Goal: Register for event/course

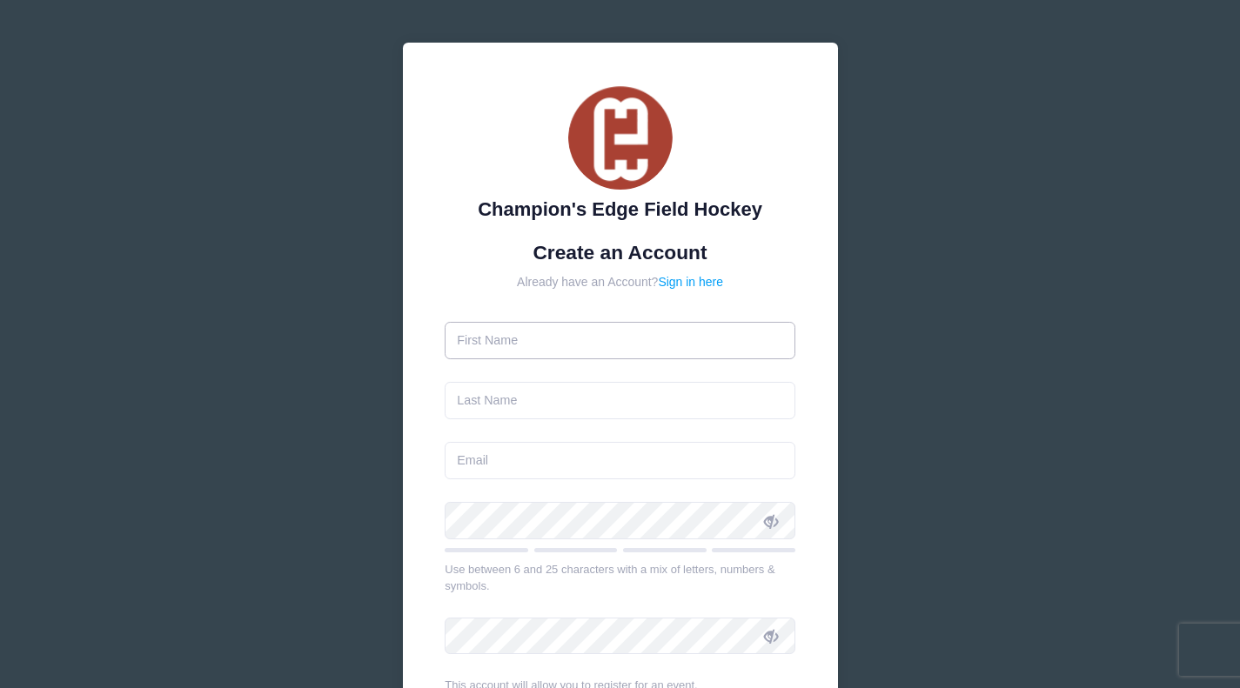
click at [618, 336] on input "text" at bounding box center [620, 340] width 351 height 37
type input "[PERSON_NAME]"
type input "[EMAIL_ADDRESS][PERSON_NAME][DOMAIN_NAME]"
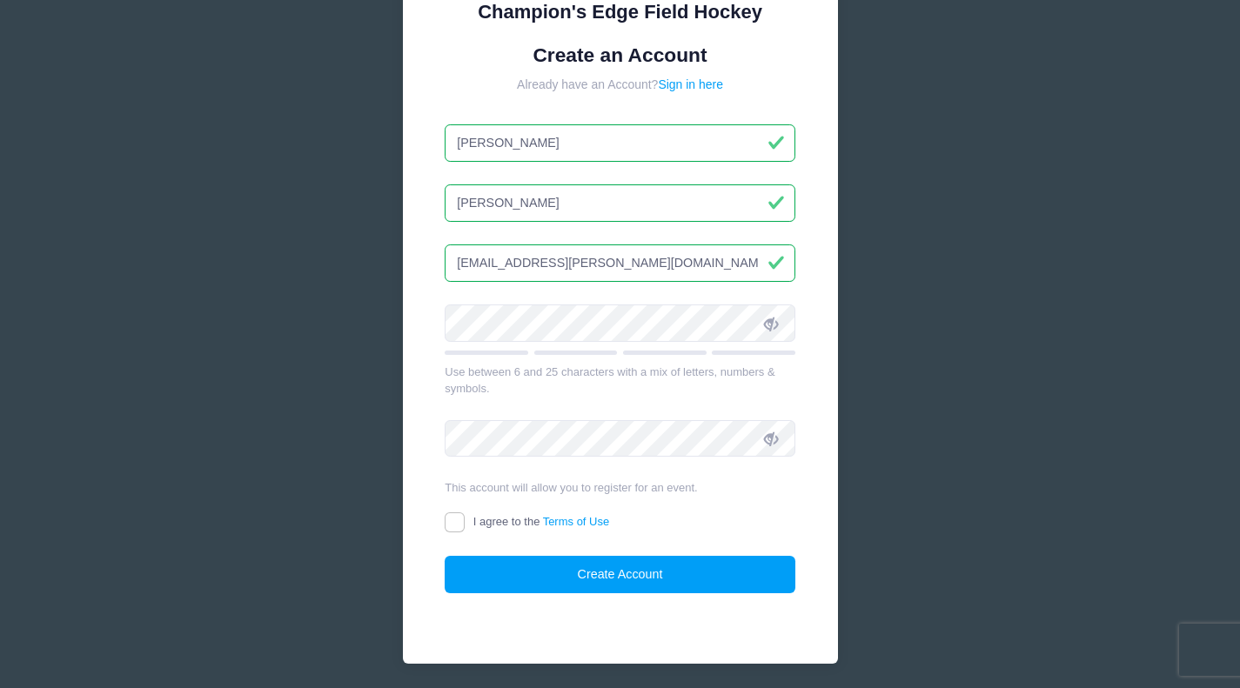
scroll to position [258, 0]
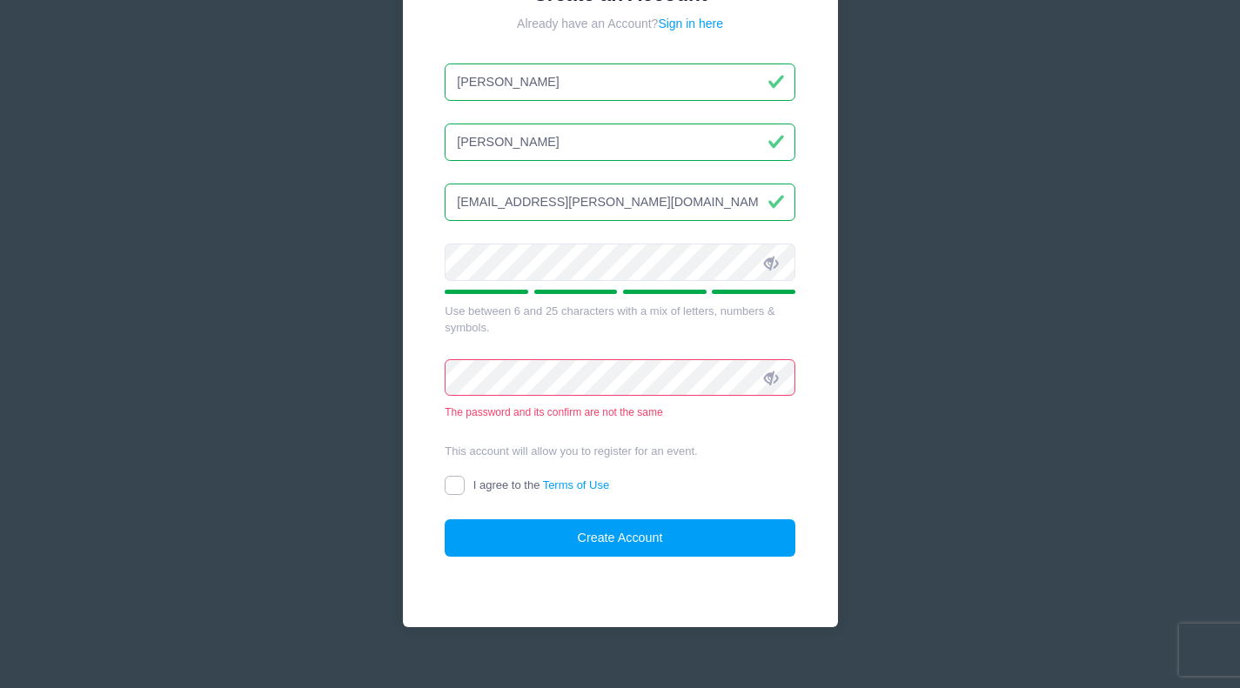
click at [458, 484] on input "I agree to the Terms of Use" at bounding box center [455, 486] width 20 height 20
checkbox input "true"
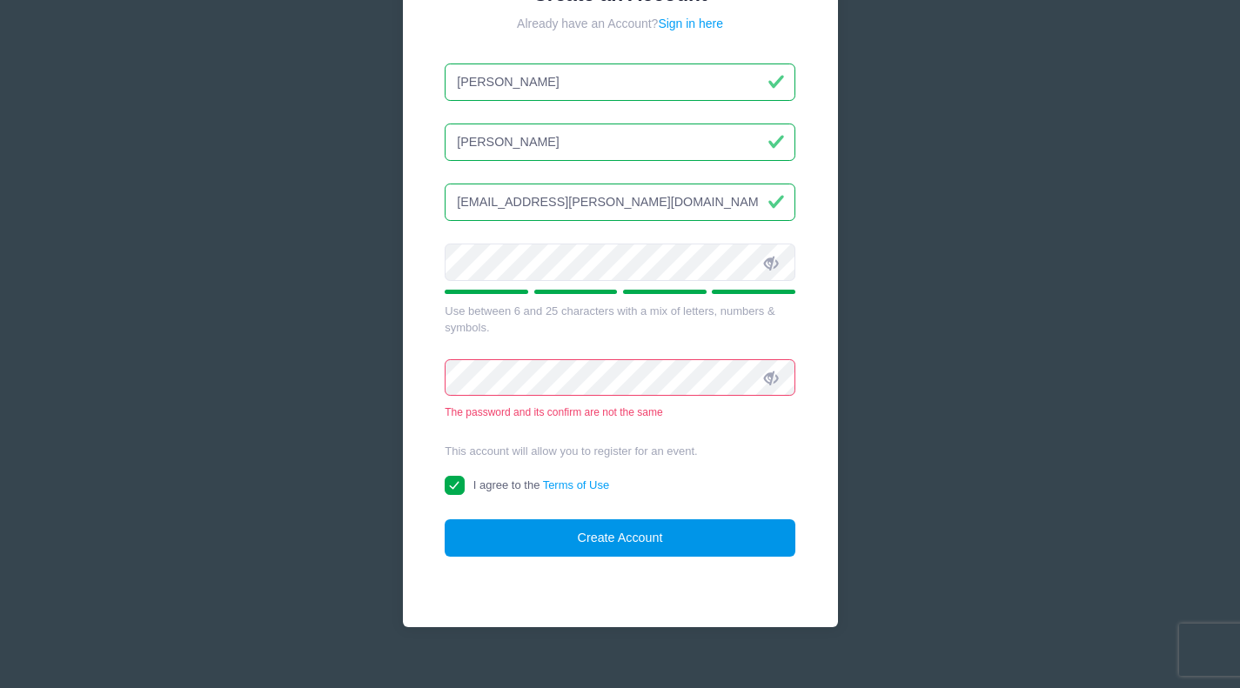
click at [525, 535] on button "Create Account" at bounding box center [620, 537] width 351 height 37
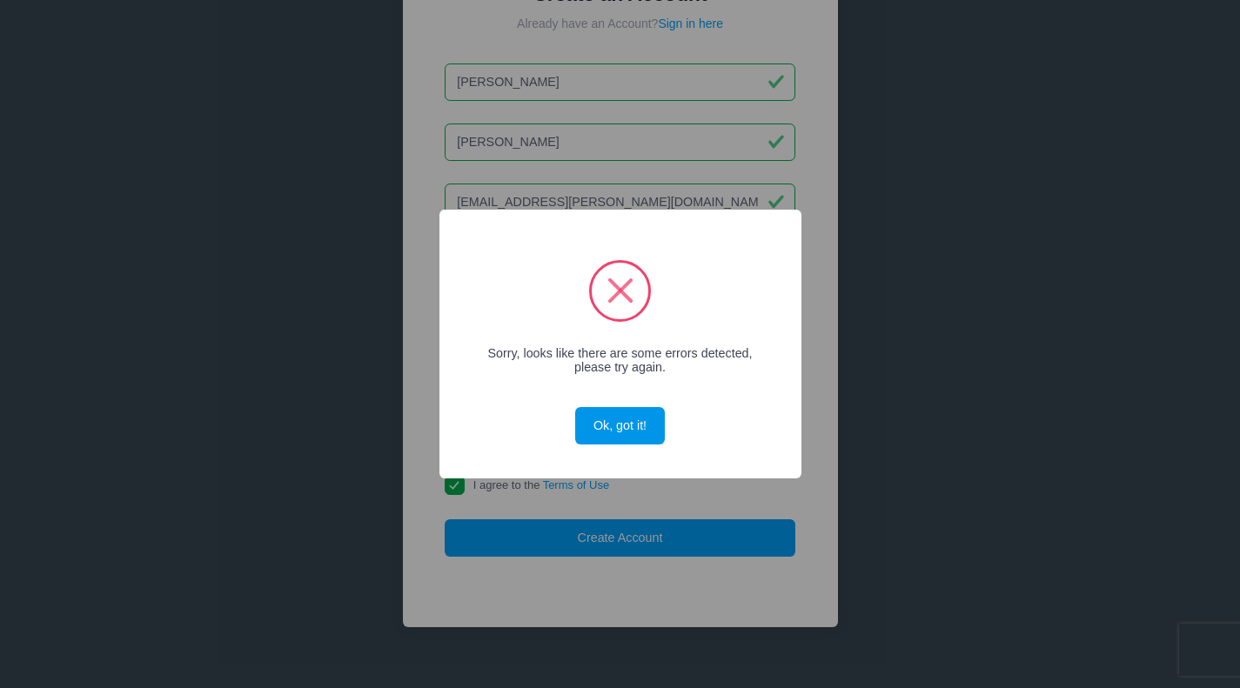
click at [593, 427] on button "Ok, got it!" at bounding box center [619, 425] width 89 height 37
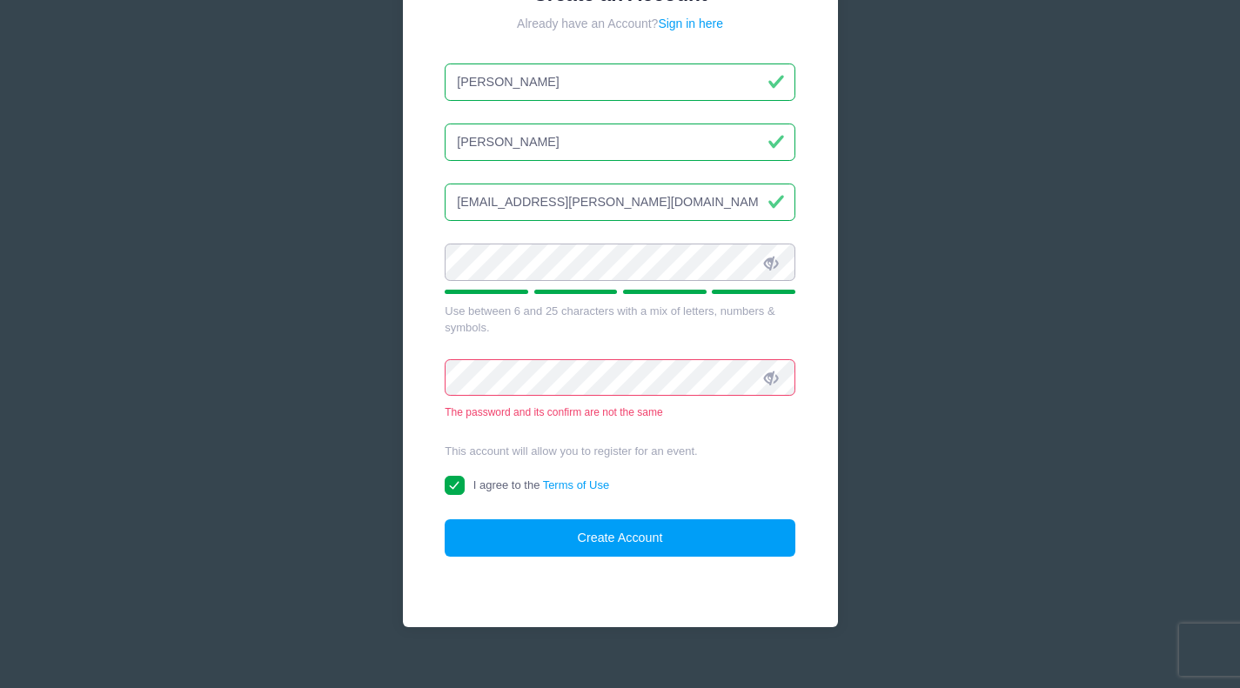
click at [112, 259] on div "Champion's Edge Field Hockey Create an Account Already have an Account? Sign in…" at bounding box center [620, 227] width 1240 height 971
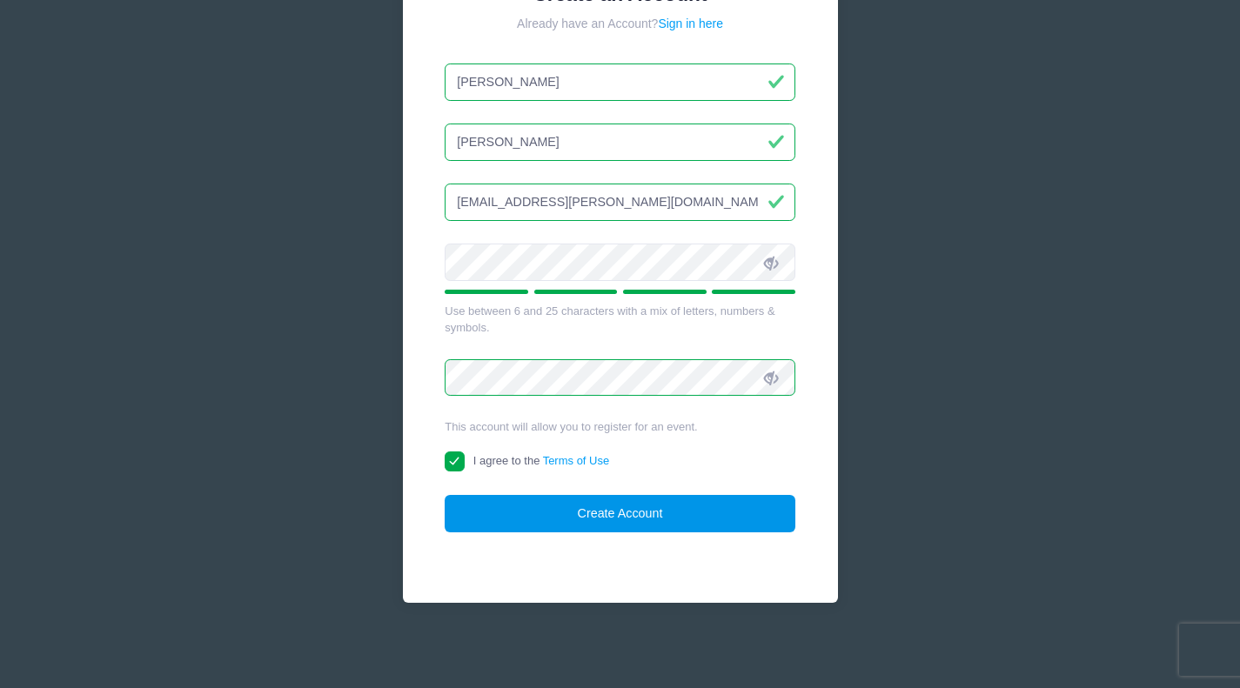
click at [538, 513] on button "Create Account" at bounding box center [620, 513] width 351 height 37
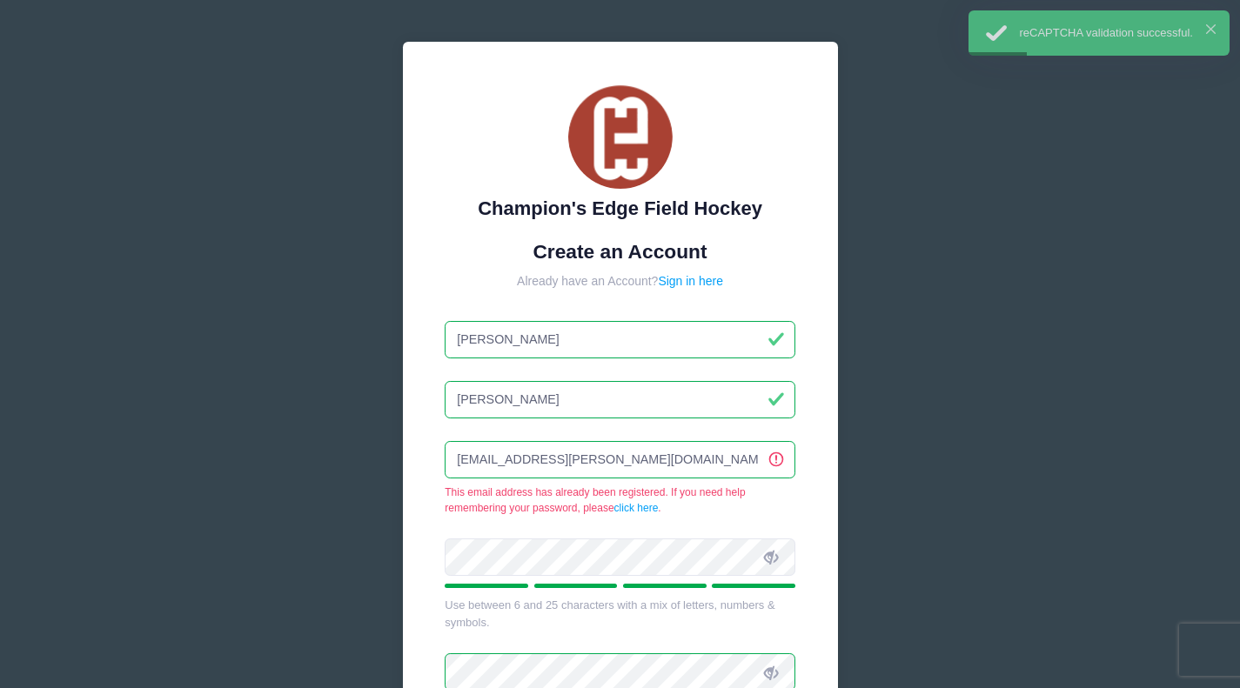
scroll to position [0, 0]
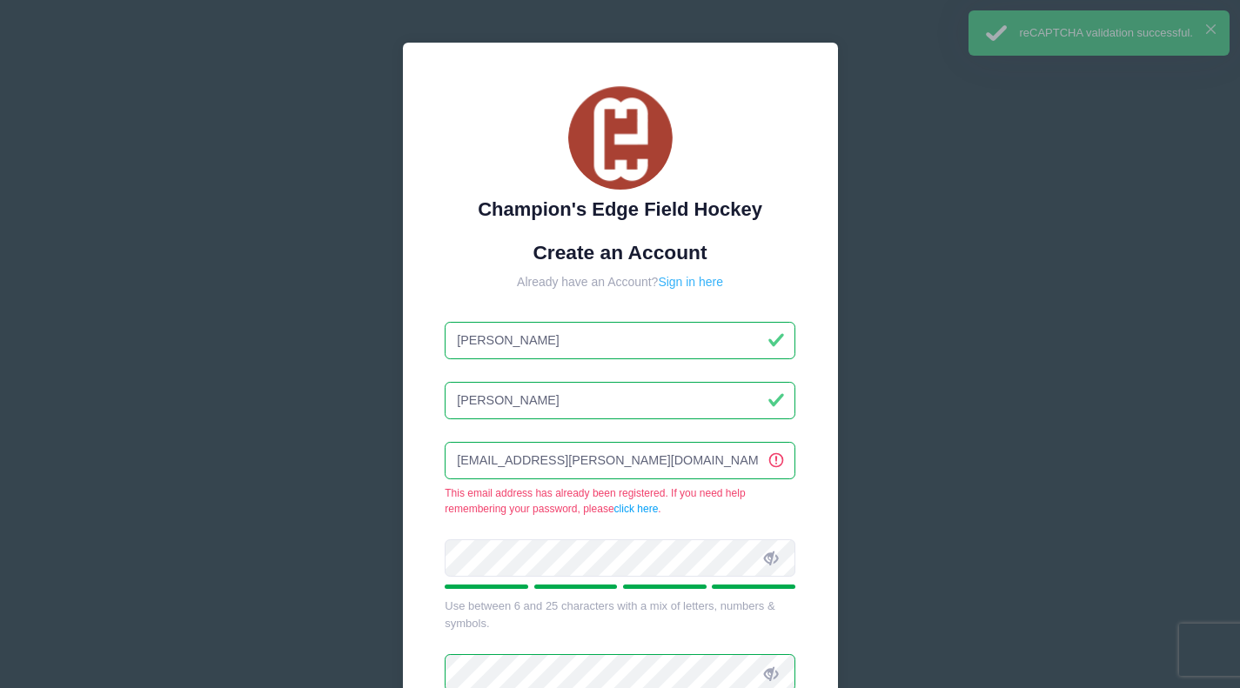
click at [687, 283] on link "Sign in here" at bounding box center [690, 282] width 65 height 14
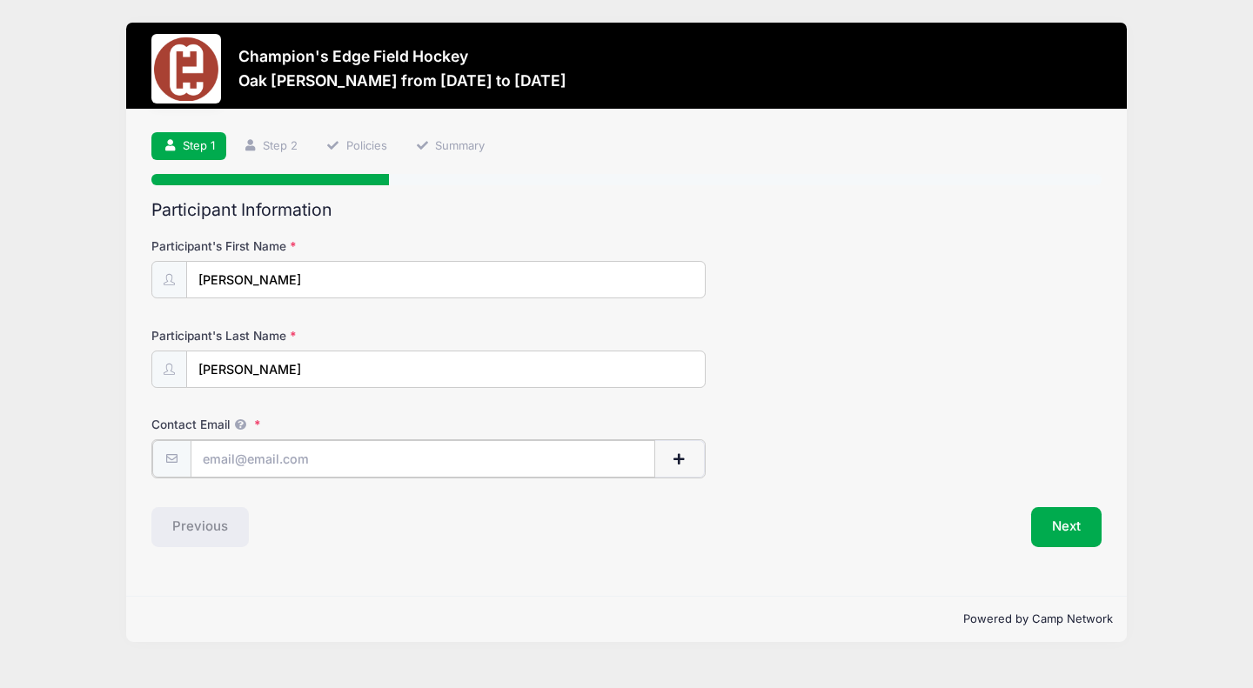
click at [321, 472] on input "Contact Email" at bounding box center [424, 458] width 466 height 37
type input "[EMAIL_ADDRESS][PERSON_NAME][DOMAIN_NAME]"
click at [1080, 531] on button "Next" at bounding box center [1066, 526] width 70 height 40
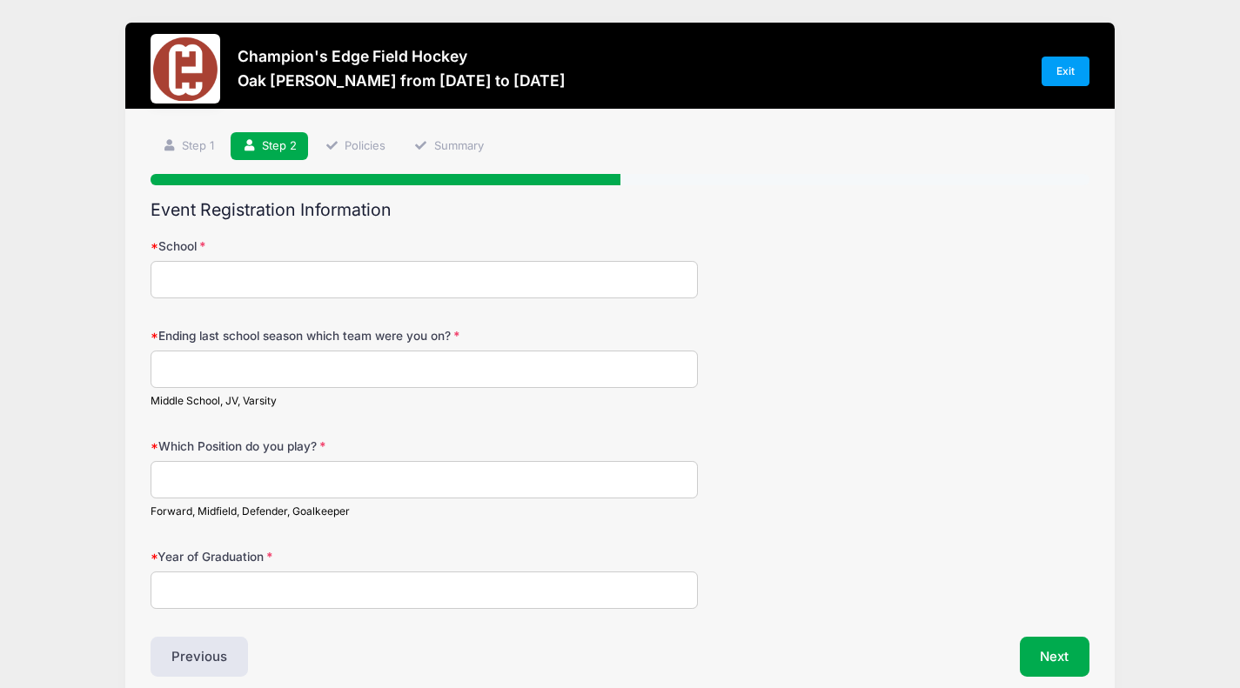
click at [415, 284] on input "School" at bounding box center [424, 279] width 547 height 37
type input "Oak Knoll School"
click at [414, 360] on input "Ending last school season which team were you on?" at bounding box center [424, 369] width 547 height 37
click at [341, 480] on input "Which Position do you play?" at bounding box center [424, 479] width 547 height 37
type input "m"
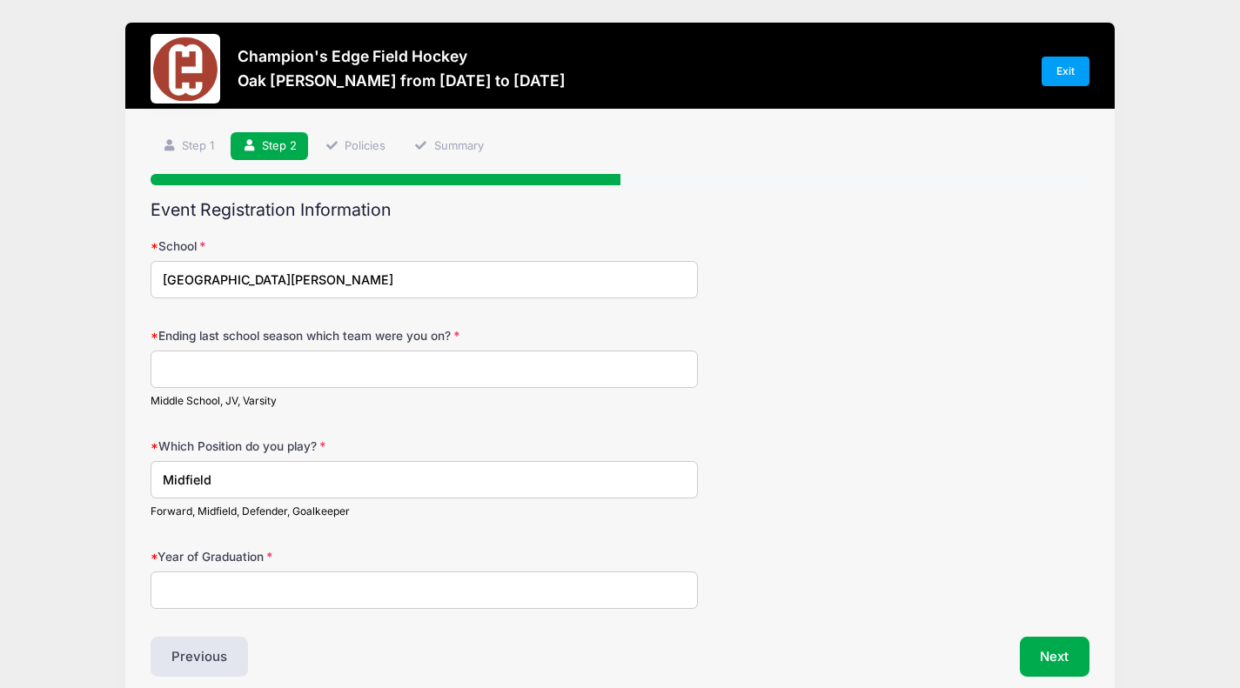
type input "Midfield"
click at [238, 573] on input "Year of Graduation" at bounding box center [424, 590] width 547 height 37
type input "2029"
click at [246, 367] on input "Ending last school season which team were you on?" at bounding box center [424, 369] width 547 height 37
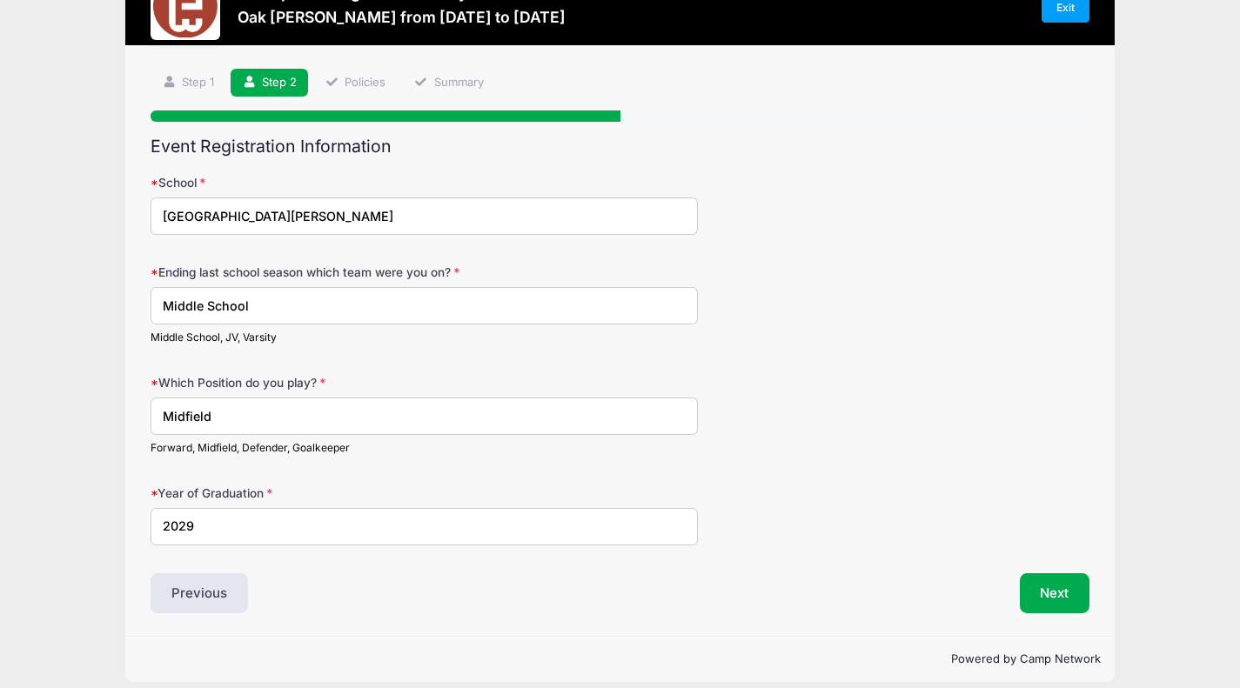
scroll to position [79, 0]
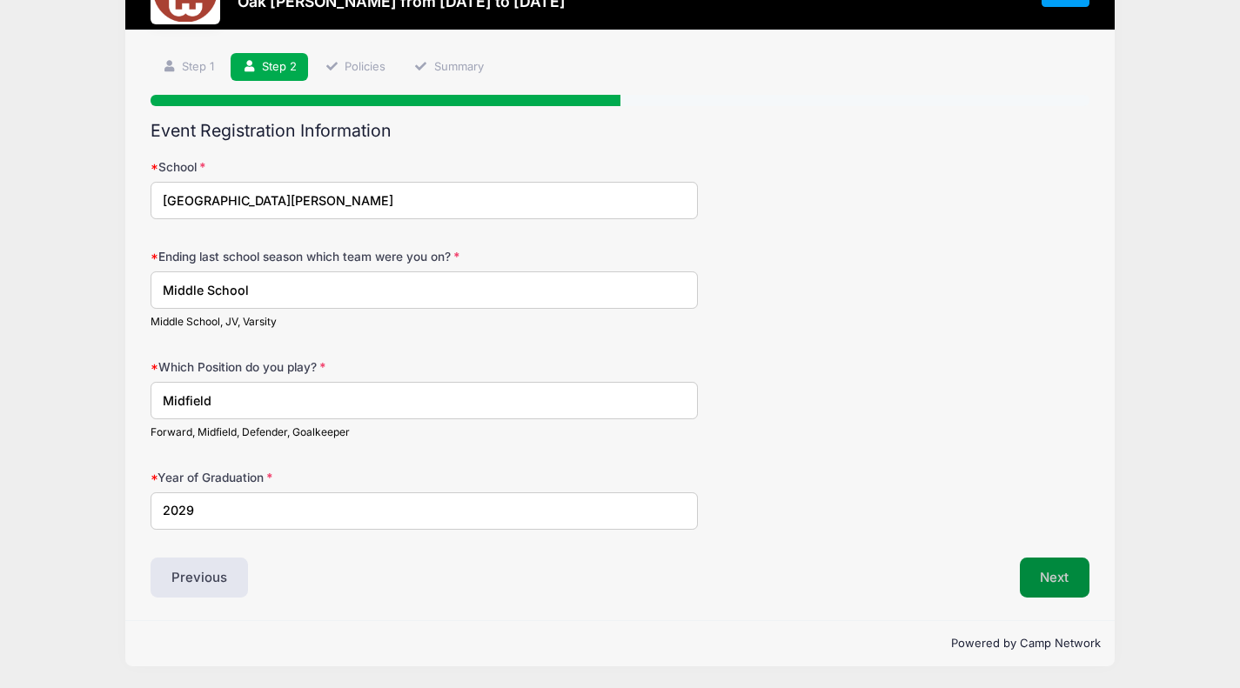
type input "Middle School"
click at [1047, 588] on button "Next" at bounding box center [1055, 578] width 70 height 40
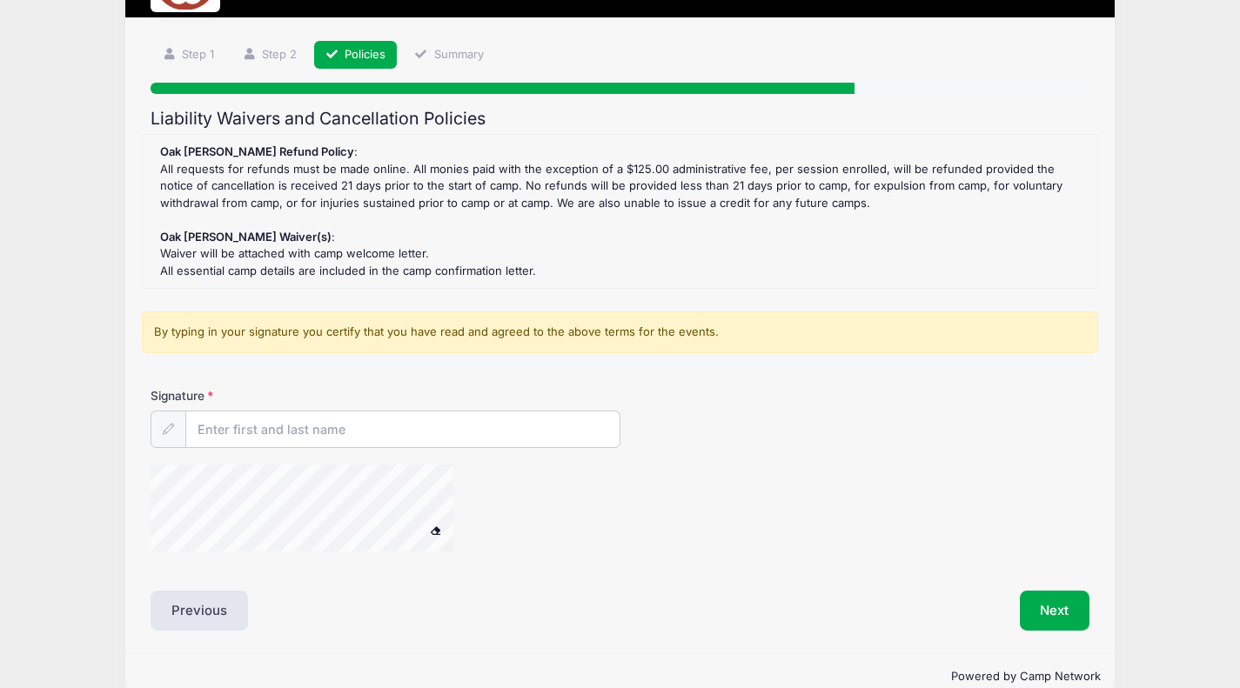
scroll to position [124, 0]
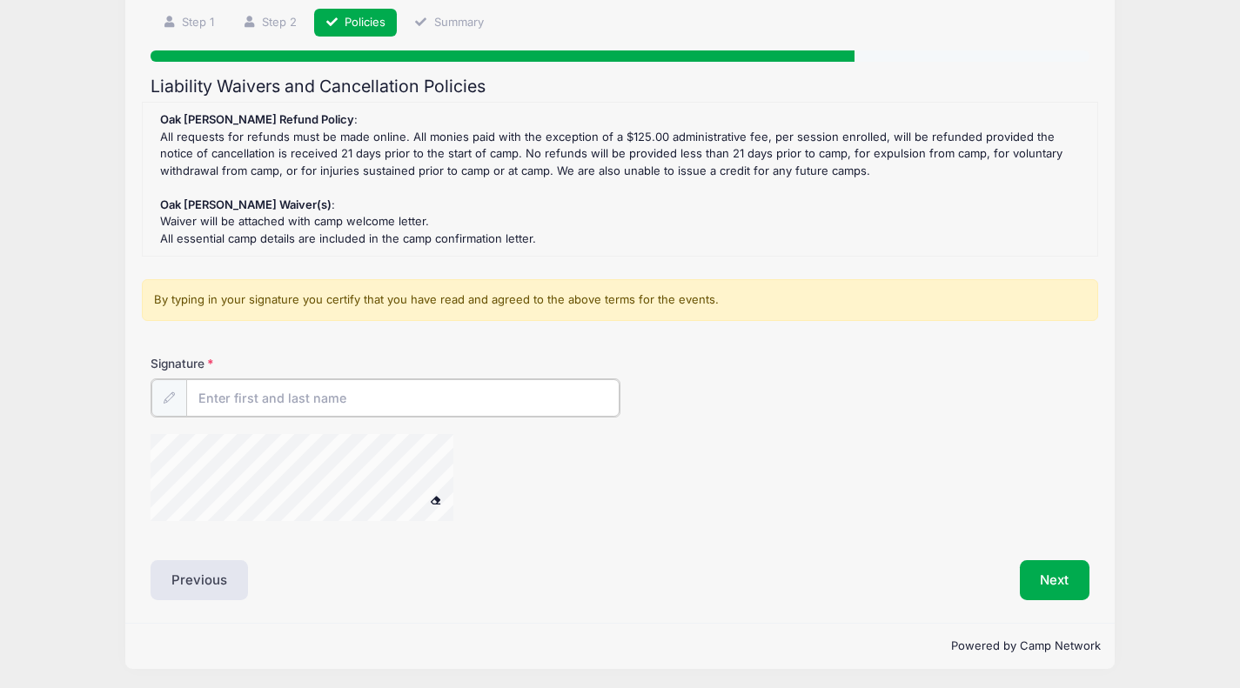
click at [277, 397] on input "Signature" at bounding box center [402, 397] width 433 height 37
type input "Cindy Lee"
click at [1044, 575] on button "Next" at bounding box center [1055, 579] width 70 height 40
click at [1050, 576] on button "Next" at bounding box center [1055, 579] width 70 height 40
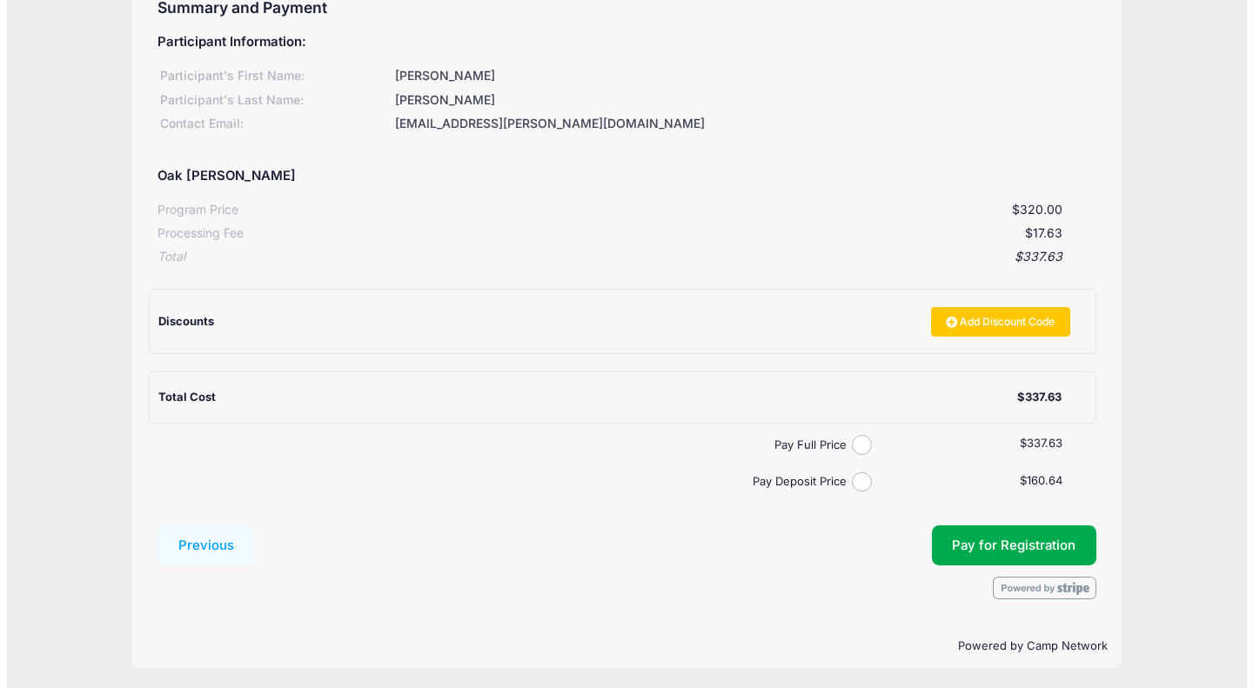
scroll to position [204, 0]
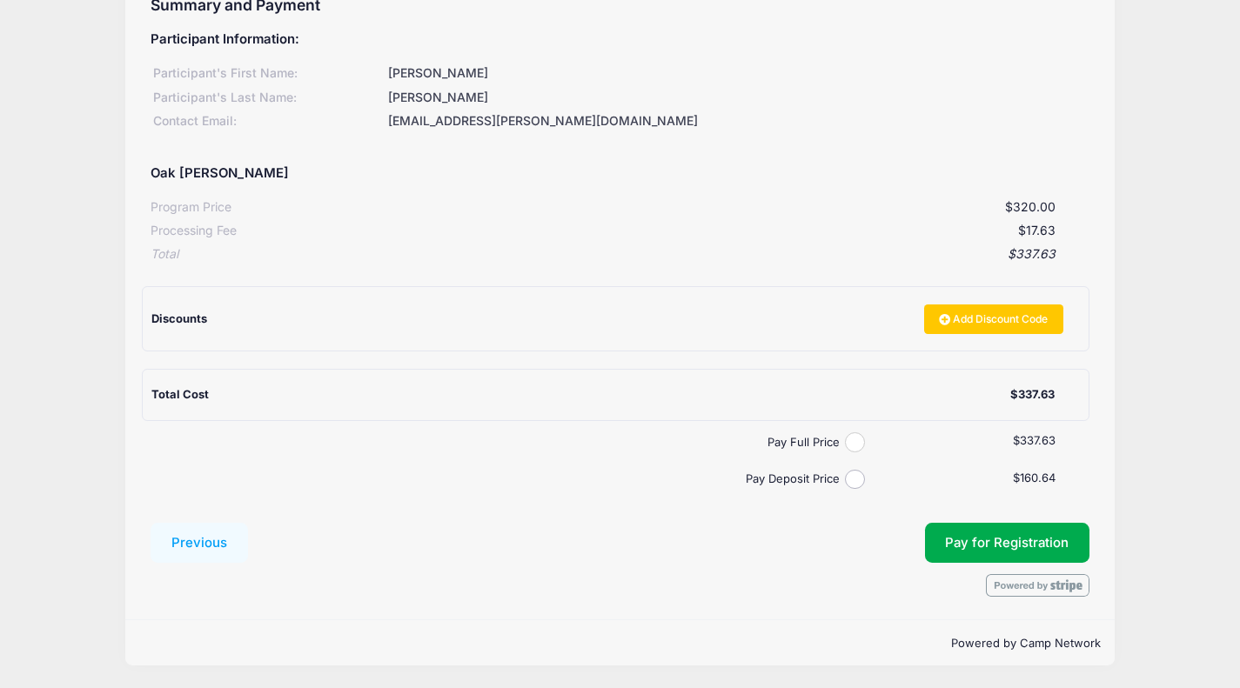
click at [859, 443] on input "Pay Full Price" at bounding box center [855, 442] width 20 height 20
radio input "true"
click at [1015, 548] on span "Pay for Registration" at bounding box center [1007, 543] width 124 height 16
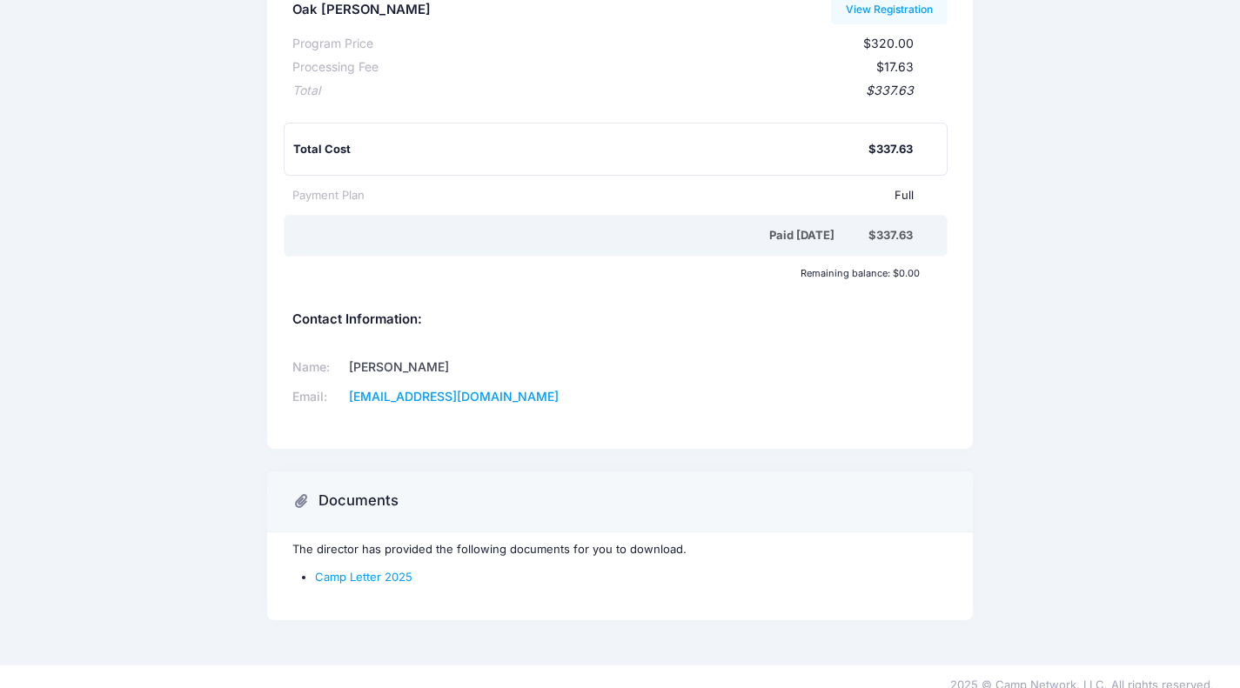
scroll to position [245, 0]
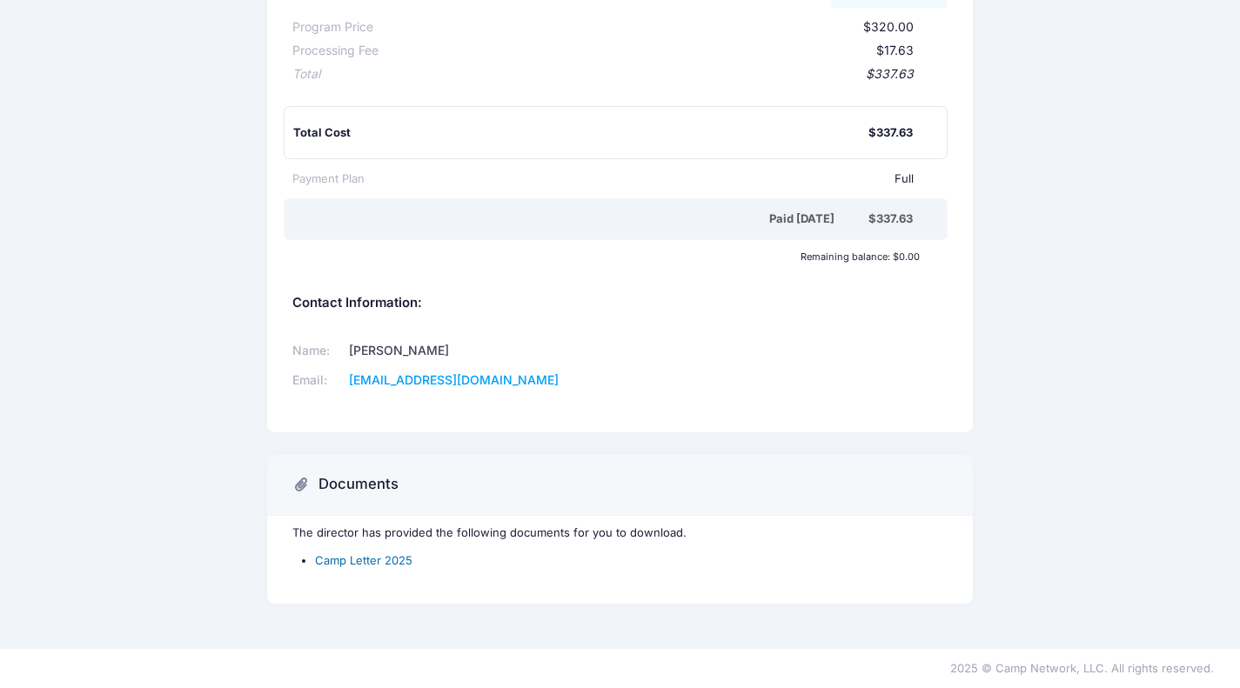
click at [320, 558] on link "Camp Letter 2025" at bounding box center [363, 560] width 97 height 14
